Goal: Information Seeking & Learning: Find specific fact

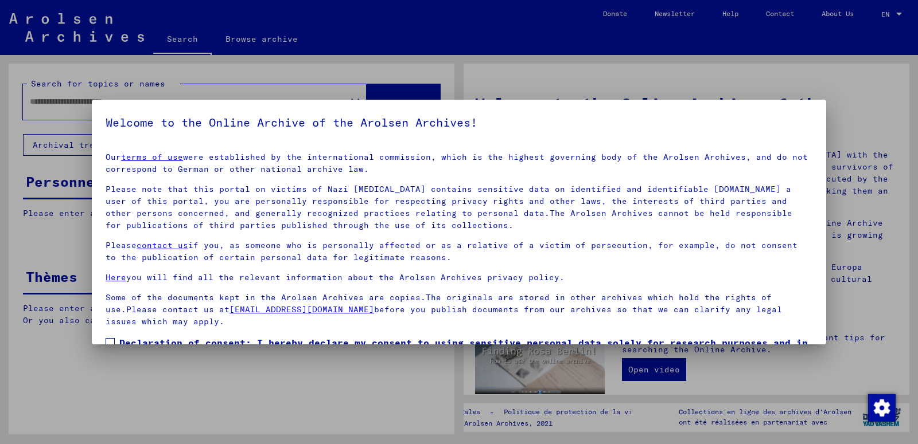
type input "******"
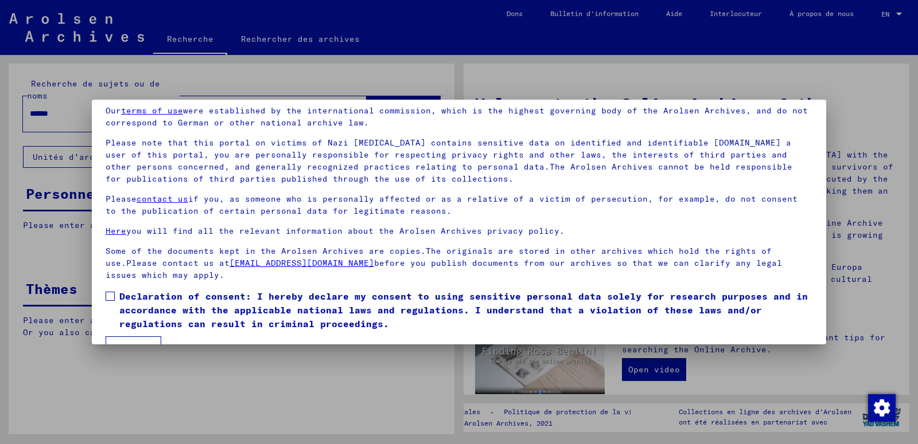
scroll to position [74, 0]
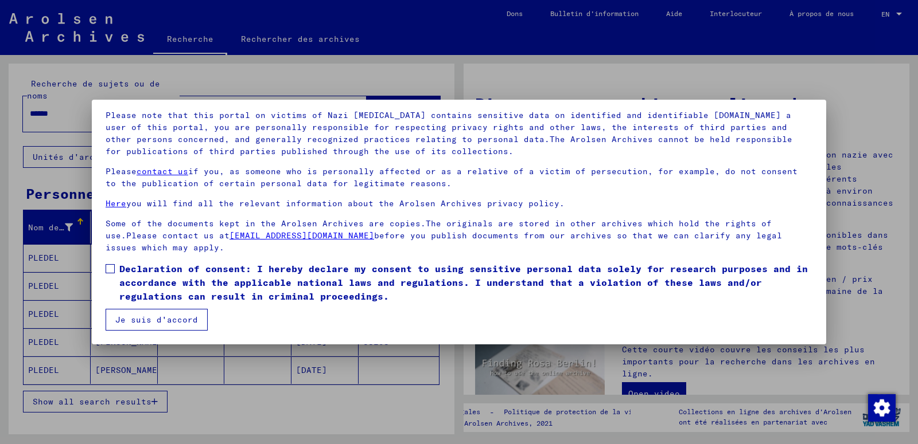
drag, startPoint x: 110, startPoint y: 271, endPoint x: 112, endPoint y: 298, distance: 26.5
click at [110, 271] on span at bounding box center [110, 268] width 9 height 9
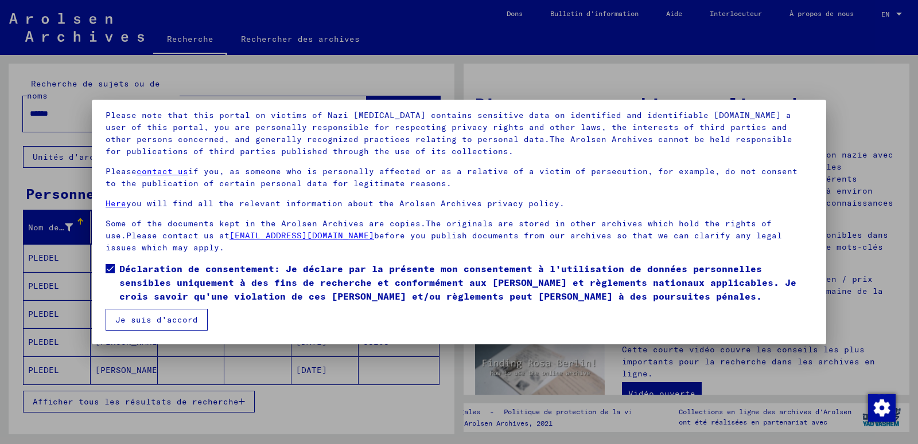
click at [129, 325] on button "Je suis d'accord" at bounding box center [157, 320] width 102 height 22
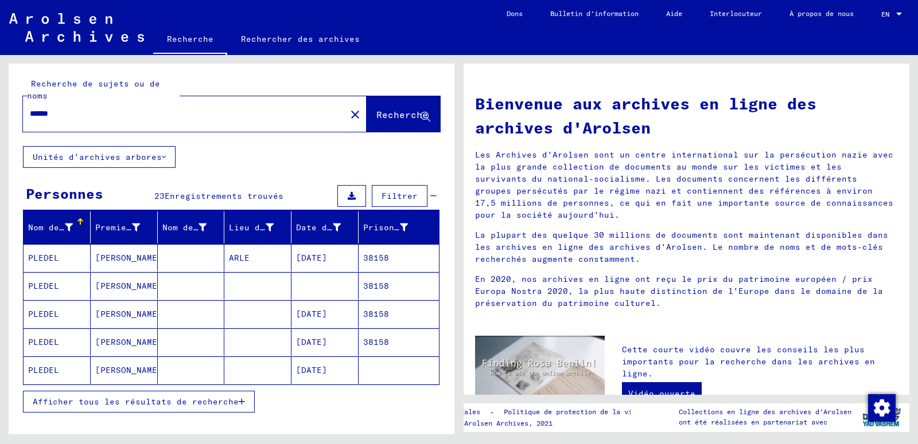
click at [371, 289] on mat-cell "38158" at bounding box center [398, 286] width 80 height 28
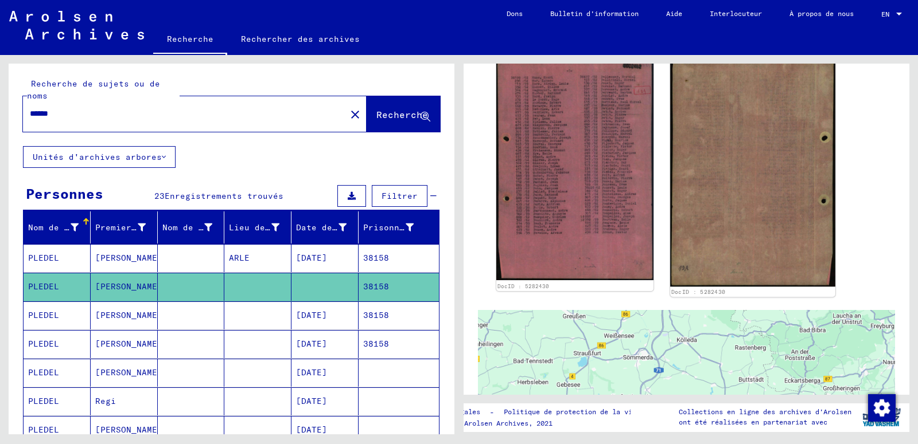
scroll to position [341, 0]
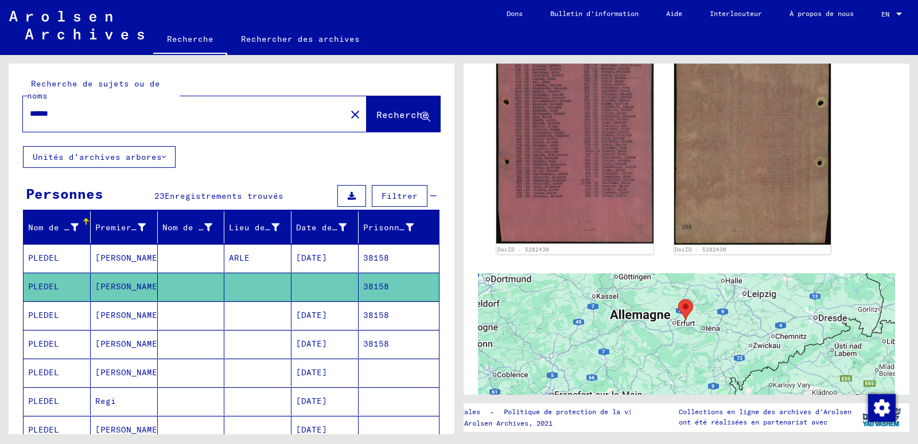
click at [224, 263] on mat-cell "ARLE" at bounding box center [257, 258] width 67 height 28
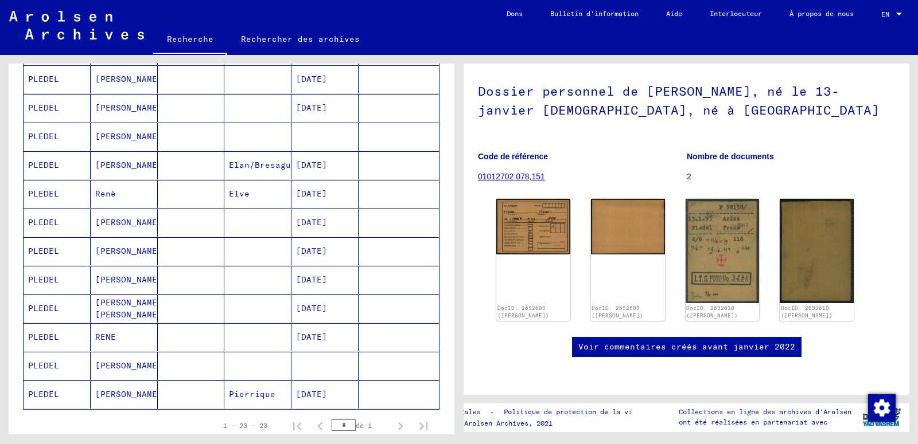
scroll to position [495, 0]
click at [312, 281] on mat-cell "[DATE]" at bounding box center [324, 280] width 67 height 28
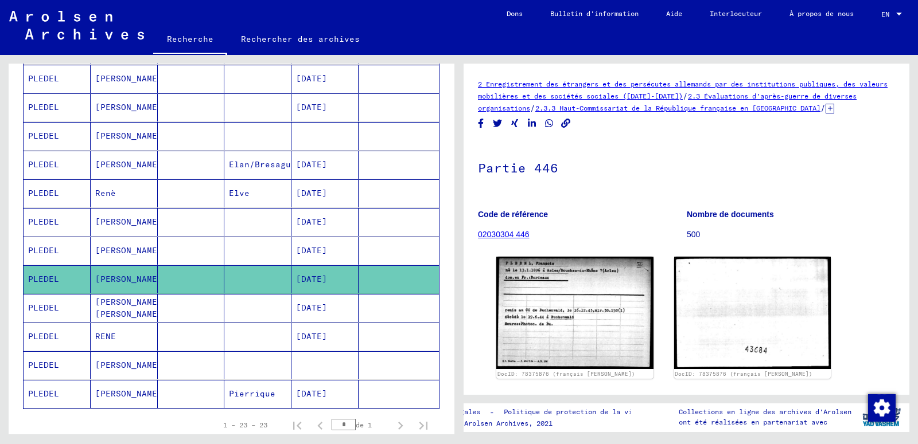
click at [311, 310] on mat-cell "[DATE]" at bounding box center [324, 308] width 67 height 28
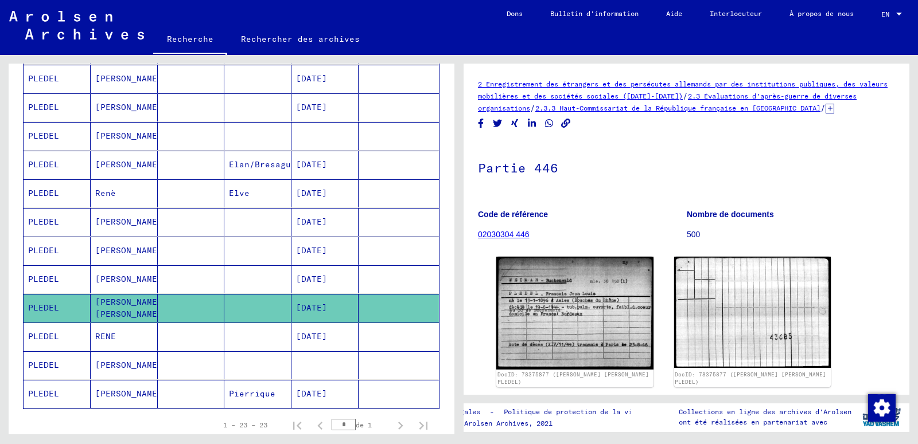
click at [528, 232] on link "02030304 446" at bounding box center [504, 234] width 52 height 9
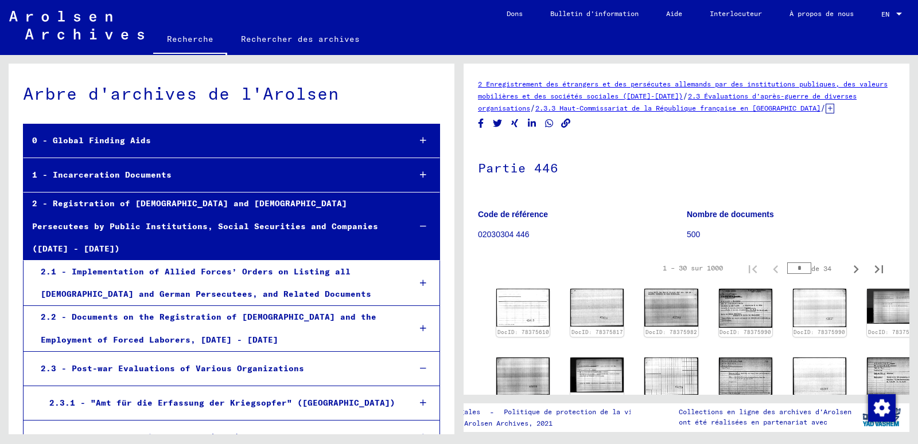
click at [526, 267] on div "1 – 30 sur 1000 * de 34" at bounding box center [686, 268] width 417 height 32
click at [846, 208] on figure "Nombre de documents 500" at bounding box center [790, 227] width 208 height 52
click at [632, 242] on figure "Code de référence 02030304 446" at bounding box center [582, 227] width 208 height 52
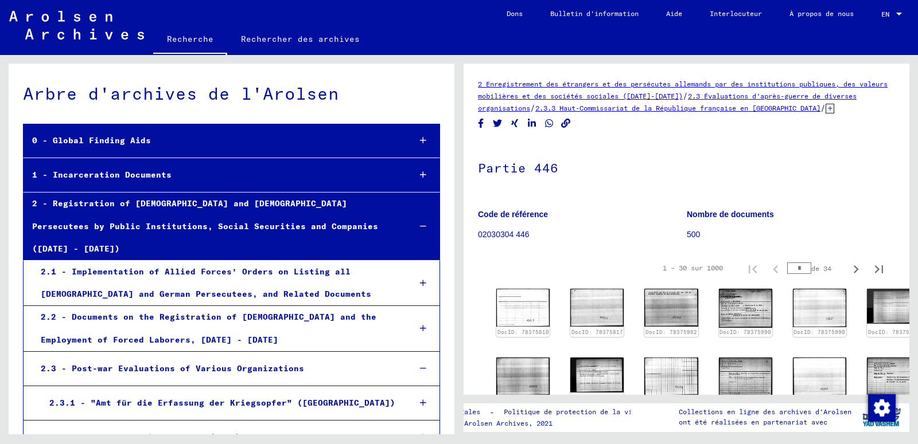
click at [632, 242] on figure "Code de référence 02030304 446" at bounding box center [582, 227] width 208 height 52
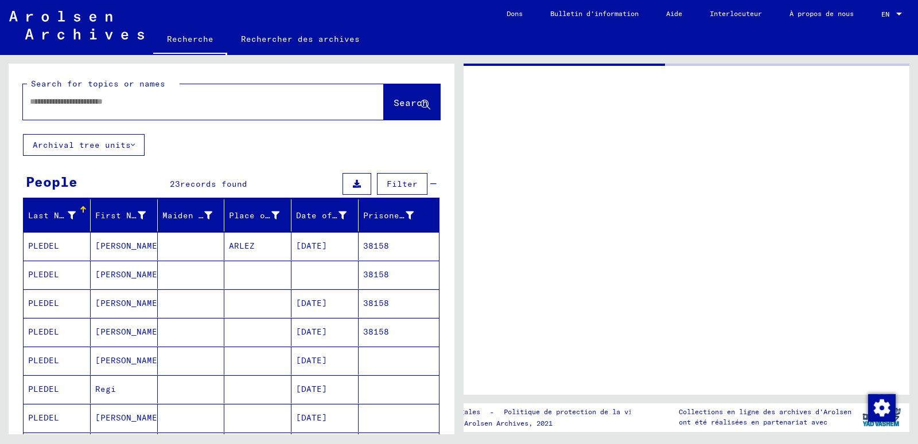
type input "********"
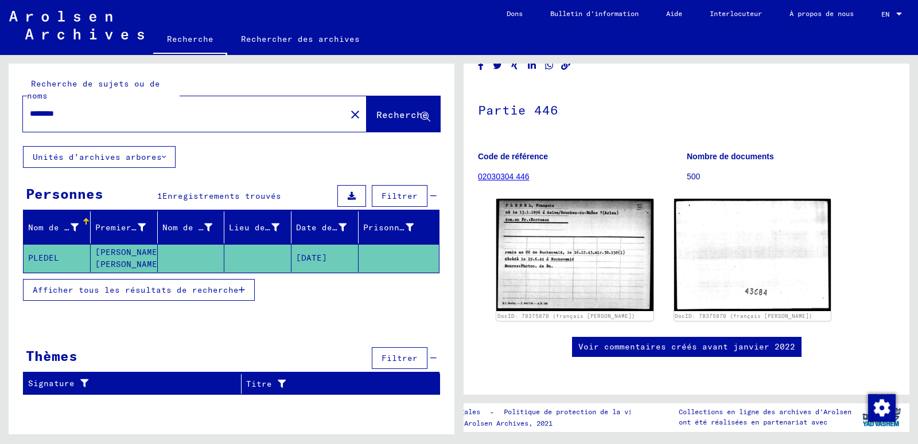
scroll to position [124, 0]
click at [525, 172] on link "02030304 446" at bounding box center [504, 176] width 52 height 9
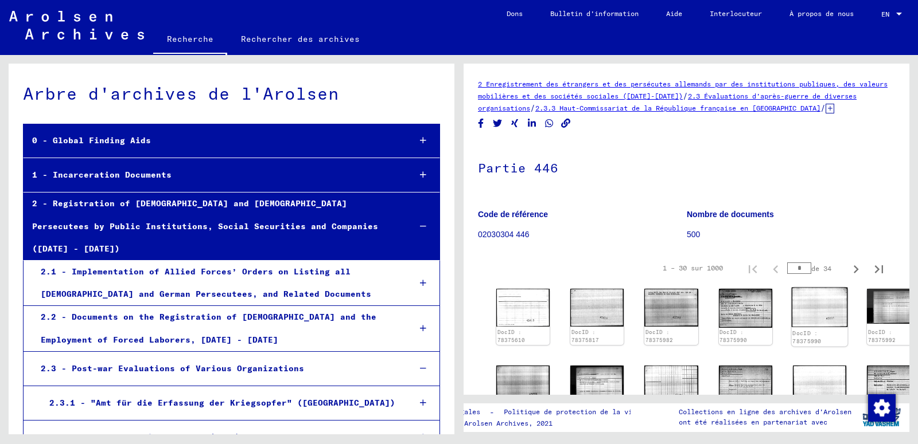
click at [868, 329] on link "DocID : 78375992" at bounding box center [882, 336] width 28 height 14
click at [791, 329] on div "DocID : 78375990" at bounding box center [819, 338] width 56 height 18
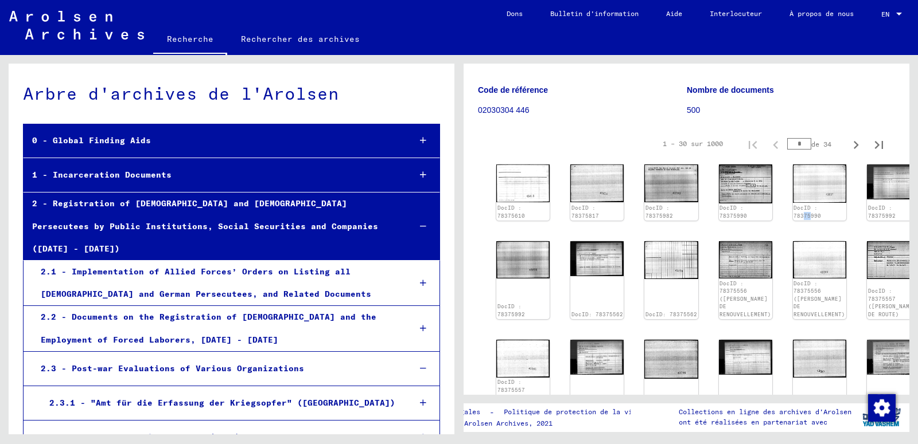
scroll to position [124, 0]
click at [848, 143] on icon "Page suivante" at bounding box center [856, 146] width 16 height 16
